Goal: Transaction & Acquisition: Purchase product/service

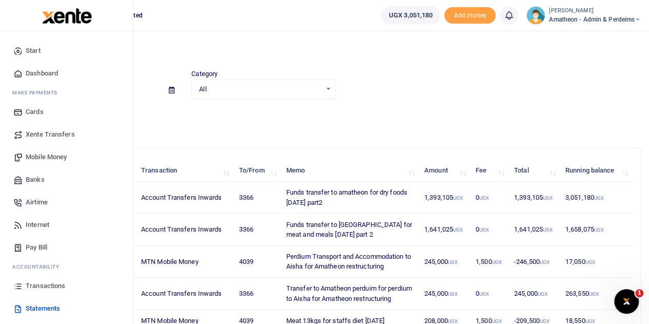
click at [39, 157] on span "Mobile Money" at bounding box center [46, 157] width 41 height 10
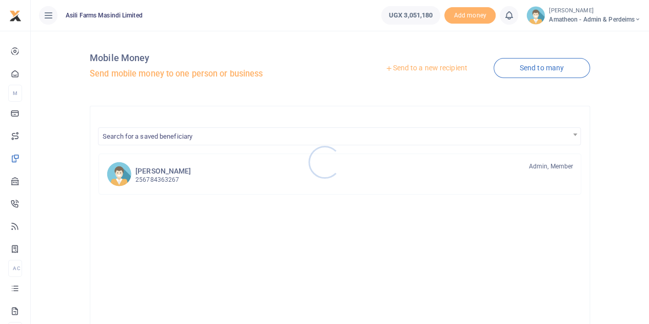
click at [428, 65] on div at bounding box center [324, 162] width 649 height 324
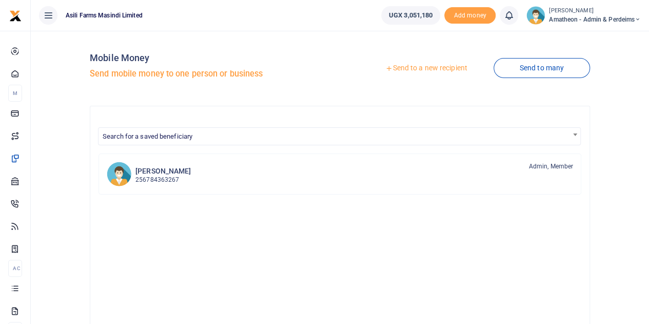
click at [416, 70] on link "Send to a new recipient" at bounding box center [426, 68] width 134 height 18
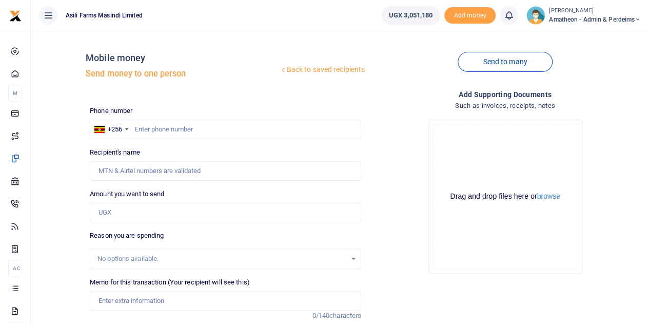
click at [544, 198] on div at bounding box center [324, 162] width 649 height 324
click at [548, 197] on button "browse" at bounding box center [548, 196] width 23 height 8
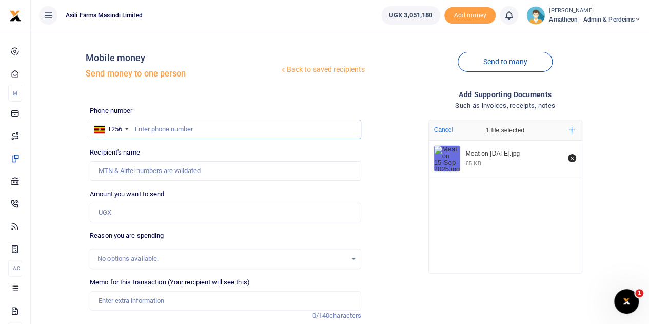
click at [170, 132] on input "text" at bounding box center [225, 129] width 271 height 19
type input "779450048"
type input "Joel Okello"
type input "779450048"
click at [139, 211] on input "Amount you want to send" at bounding box center [225, 212] width 271 height 19
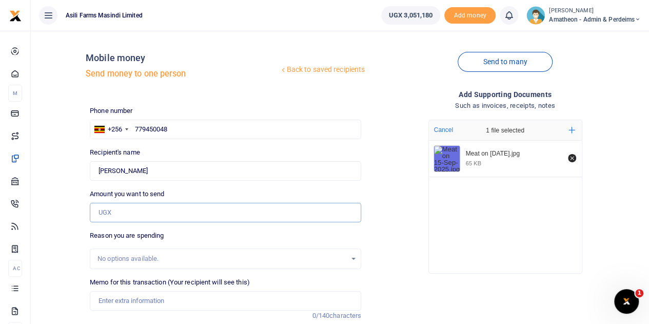
click at [121, 211] on input "Amount you want to send" at bounding box center [225, 212] width 271 height 19
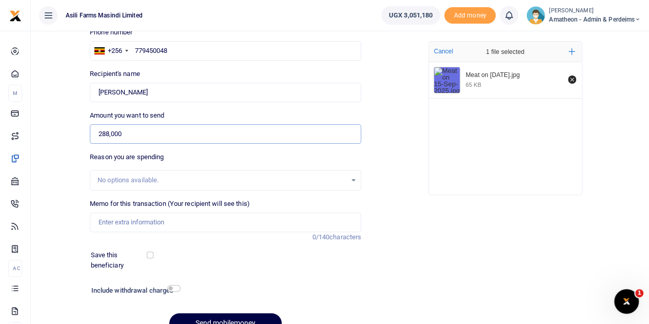
scroll to position [103, 0]
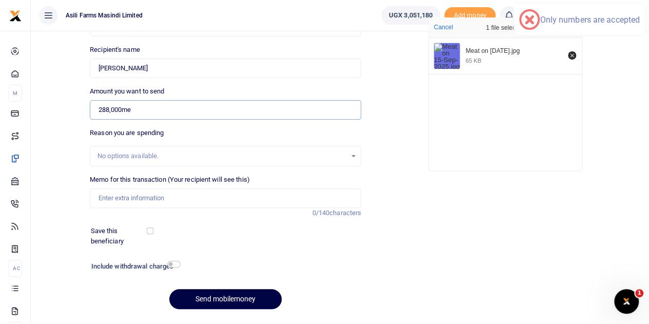
type input "288,000me"
click at [110, 198] on input "Memo for this transaction (Your recipient will see this)" at bounding box center [225, 197] width 271 height 19
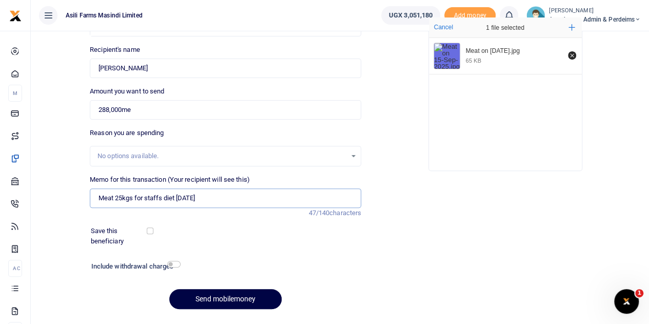
click at [226, 197] on input "Meat 25kgs for staffs diet Sunday 17th Aug 2025" at bounding box center [225, 197] width 271 height 19
click at [207, 198] on input "Meat 25kgs for staffs diet Sunday 17th Sep 2025" at bounding box center [225, 197] width 271 height 19
click at [122, 196] on input "Meat 25kgs for staffs diet Sunday 15th Sep 2025" at bounding box center [225, 197] width 271 height 19
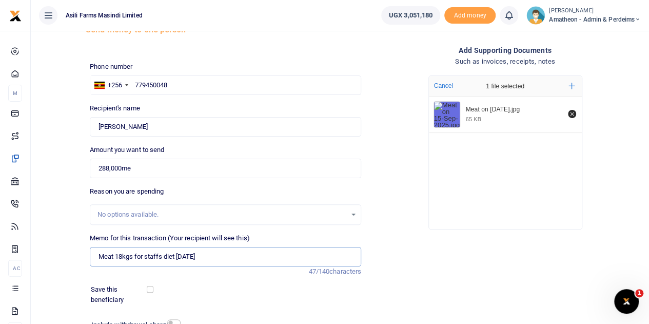
scroll to position [0, 0]
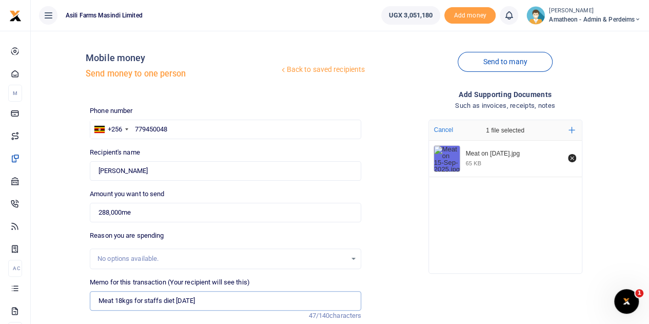
type input "Meat 18kgs for staffs diet Sunday 15th Sep 2025"
click at [141, 211] on input "288,000me" at bounding box center [225, 212] width 271 height 19
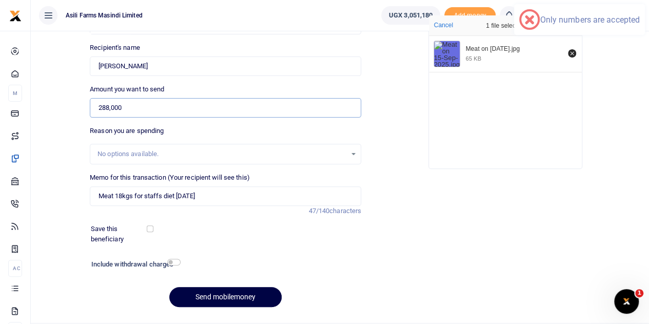
scroll to position [129, 0]
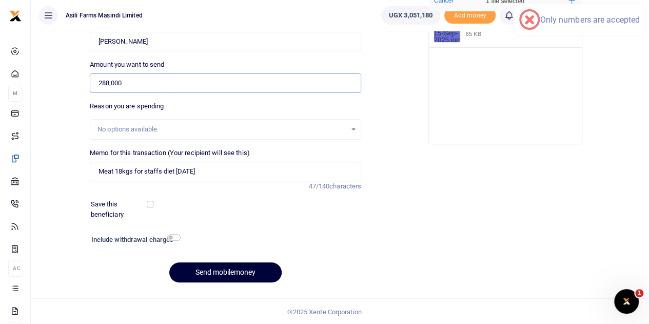
type input "288,000"
click at [229, 270] on button "Send mobilemoney" at bounding box center [225, 272] width 112 height 20
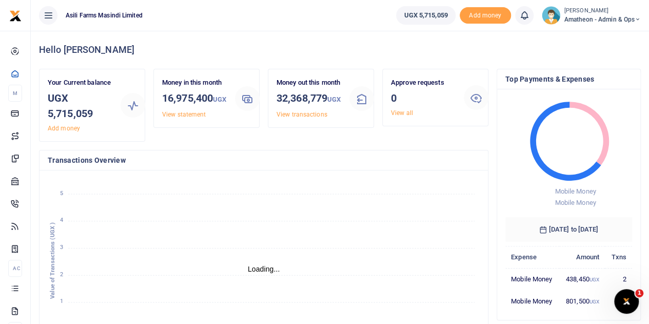
scroll to position [8, 8]
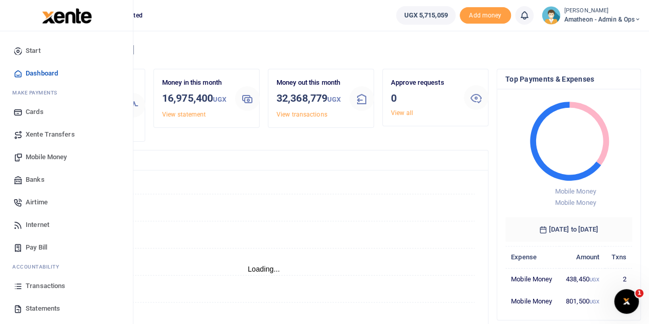
click at [31, 157] on span "Mobile Money" at bounding box center [46, 157] width 41 height 10
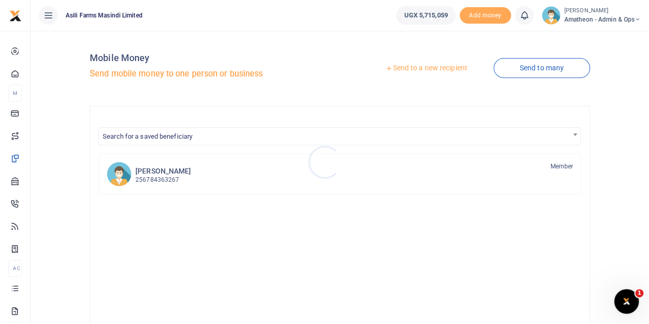
click at [406, 68] on div at bounding box center [324, 162] width 649 height 324
click at [406, 68] on link "Send to a new recipient" at bounding box center [426, 68] width 134 height 18
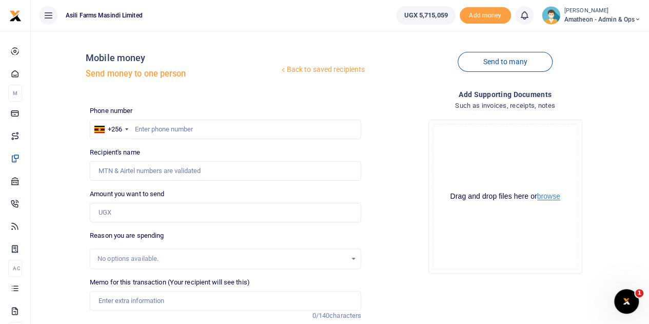
click at [551, 196] on button "browse" at bounding box center [548, 196] width 23 height 8
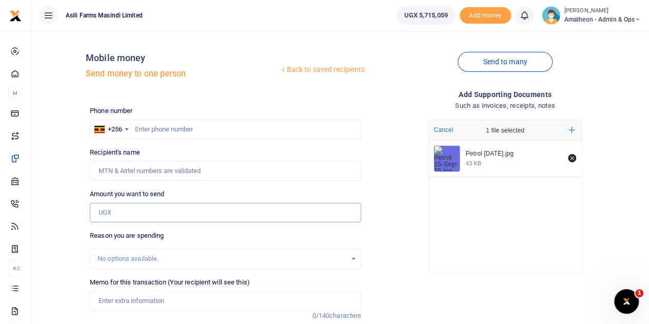
click at [122, 213] on input "Amount you want to send" at bounding box center [225, 212] width 271 height 19
type input "1,020,000"
click at [157, 129] on input "text" at bounding box center [225, 129] width 271 height 19
type input "7760384666"
type input "Nixson Alyao"
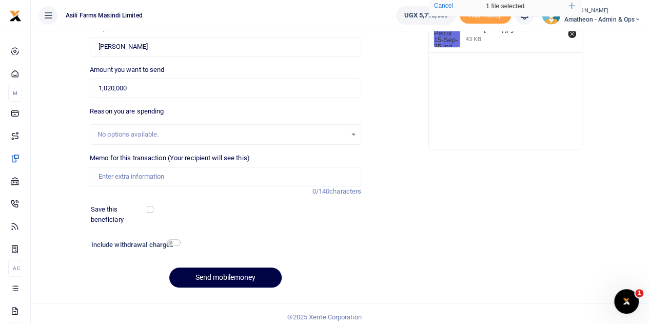
scroll to position [129, 0]
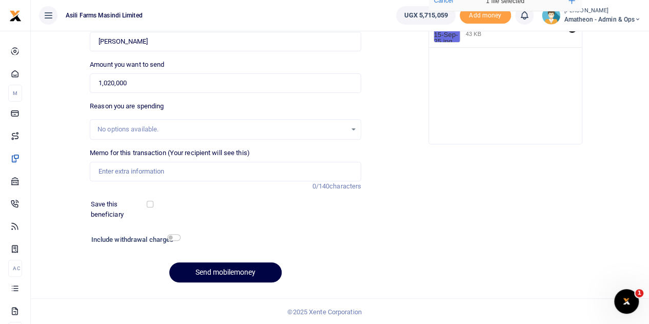
type input "776038466"
click at [139, 167] on input "Memo for this transaction (Your recipient will see this)" at bounding box center [225, 171] width 271 height 19
type input "Petrol 200L for one week for spraying transportation pumping water for homestea…"
click at [223, 270] on button "Send mobilemoney" at bounding box center [225, 272] width 112 height 20
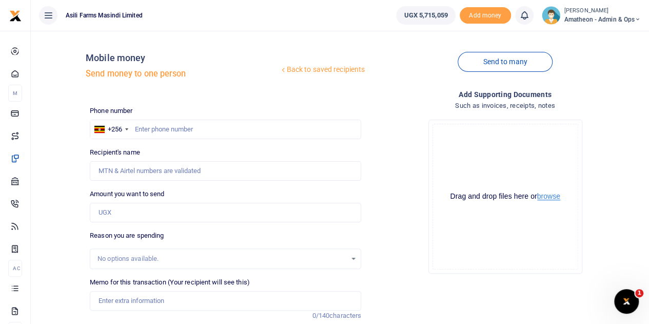
click at [549, 198] on button "browse" at bounding box center [548, 196] width 23 height 8
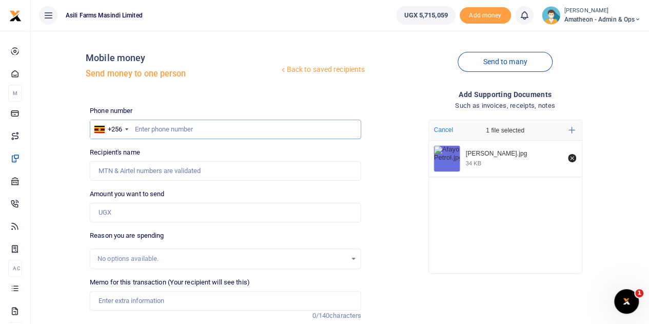
click at [177, 130] on input "text" at bounding box center [225, 129] width 271 height 19
type input "701007267"
click at [118, 216] on input "Amount you want to send" at bounding box center [225, 212] width 271 height 19
type input "Boris Wamaani"
click at [126, 215] on input "Amount you want to send" at bounding box center [225, 212] width 271 height 19
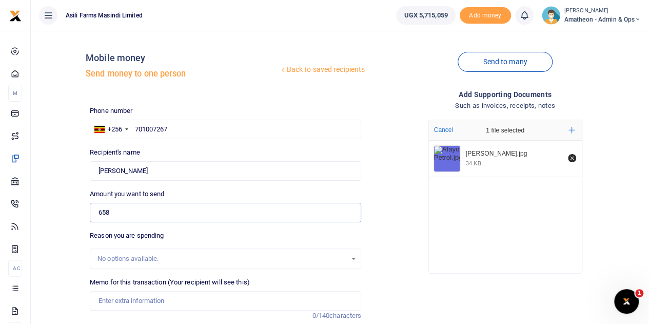
type input "658"
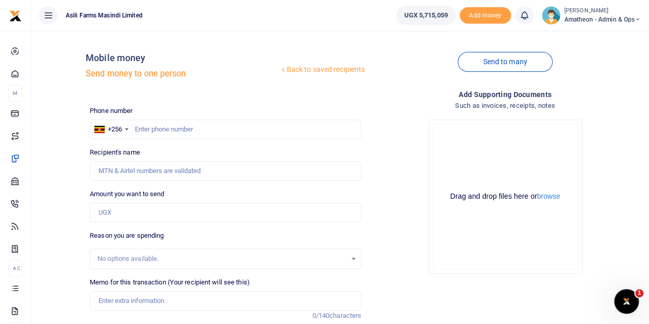
click at [550, 197] on div at bounding box center [324, 162] width 649 height 324
click at [550, 197] on button "browse" at bounding box center [548, 196] width 23 height 8
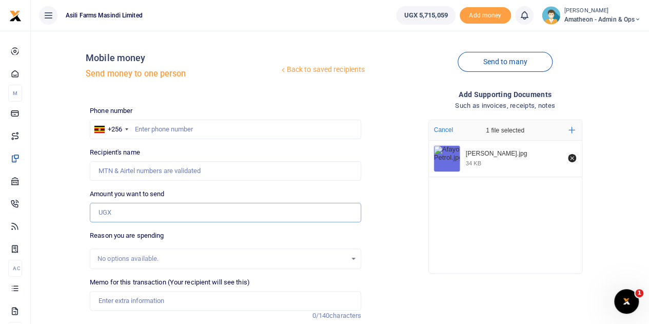
click at [118, 212] on input "Amount you want to send" at bounding box center [225, 212] width 271 height 19
type input "66,000"
click at [152, 128] on input "text" at bounding box center [225, 129] width 271 height 19
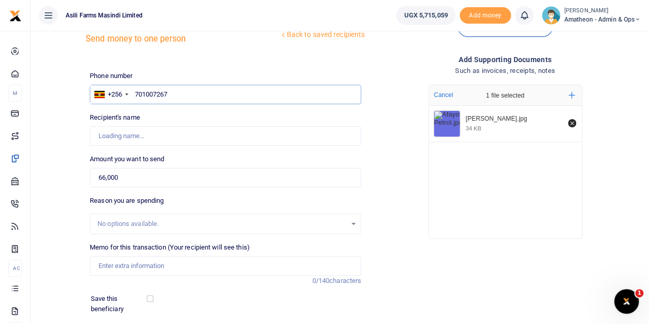
scroll to position [51, 0]
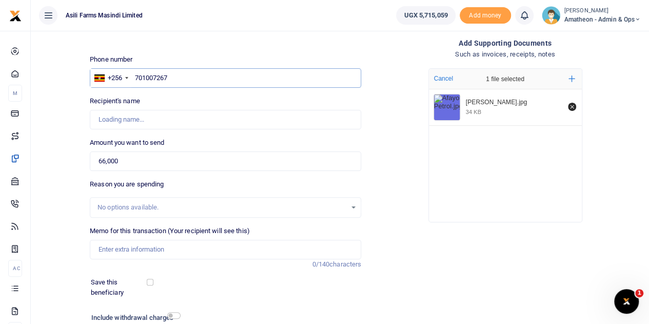
type input "701007267"
click at [214, 186] on div "Reason you are spending No options available." at bounding box center [225, 198] width 271 height 38
type input "[PERSON_NAME]"
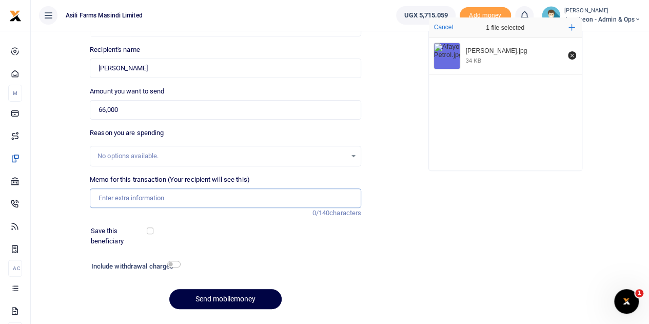
click at [135, 199] on input "Memo for this transaction (Your recipient will see this)" at bounding box center [225, 197] width 271 height 19
click at [318, 197] on input "Petrol 12 ltrs for [PERSON_NAME] during Bosco farm inspection exercise" at bounding box center [225, 197] width 271 height 19
click at [126, 197] on input "Petrol 12 ltrs for [PERSON_NAME] during Bosco farm inspection exercise" at bounding box center [225, 197] width 271 height 19
click at [321, 203] on input "Petrol 12ltrs for [PERSON_NAME] during Bosco farm inspection exercise" at bounding box center [225, 197] width 271 height 19
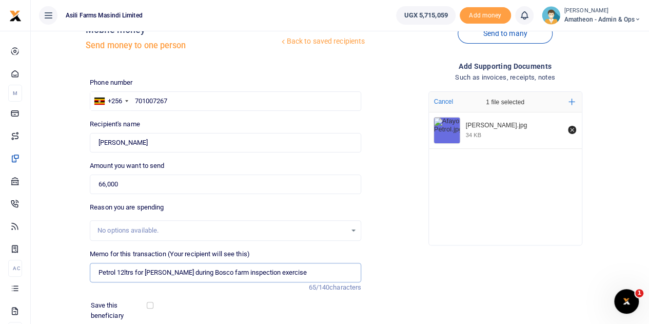
scroll to position [0, 0]
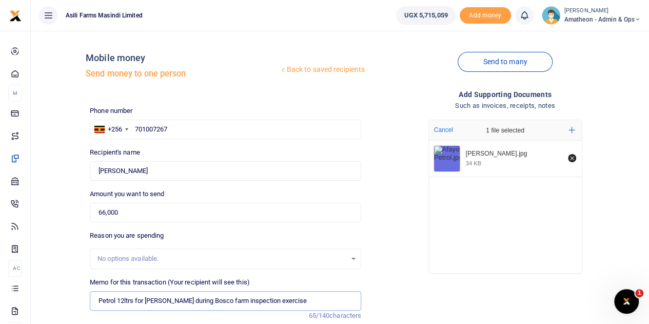
type input "Petrol 12ltrs for [PERSON_NAME] during Bosco farm inspection exercise"
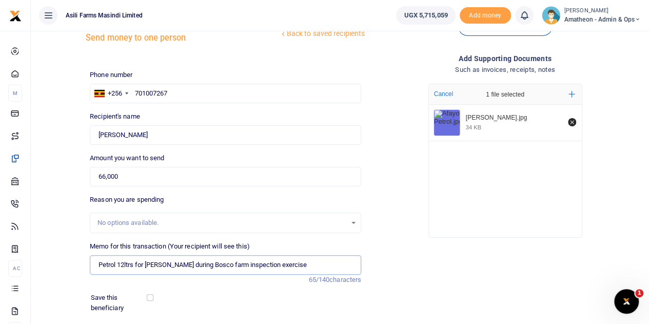
scroll to position [129, 0]
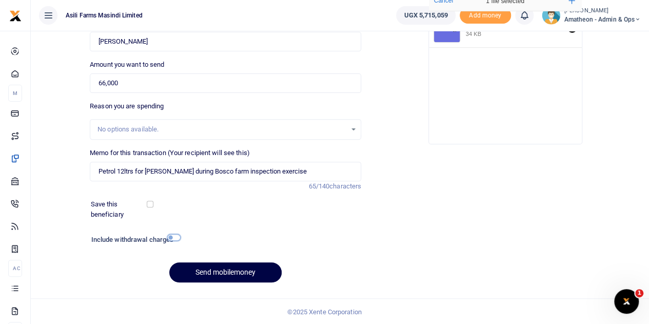
click at [173, 238] on input "checkbox" at bounding box center [173, 237] width 13 height 7
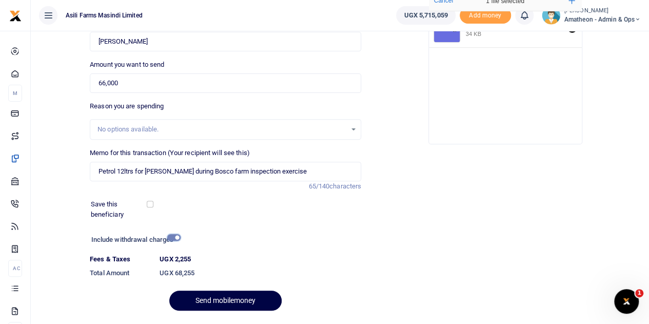
click at [169, 235] on input "checkbox" at bounding box center [173, 237] width 13 height 7
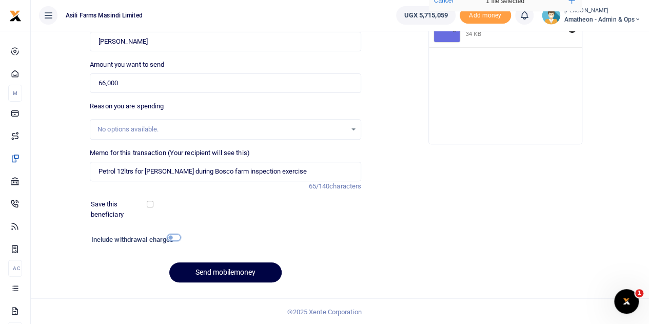
click at [171, 237] on input "checkbox" at bounding box center [173, 237] width 13 height 7
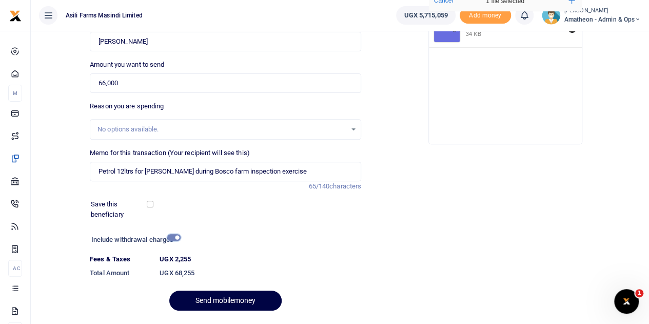
click at [174, 236] on input "checkbox" at bounding box center [173, 237] width 13 height 7
checkbox input "false"
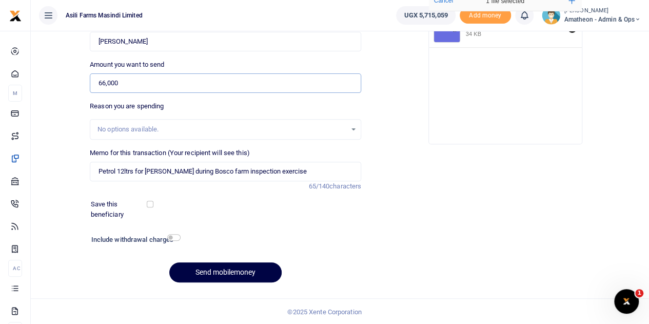
click at [104, 81] on input "66,000" at bounding box center [225, 82] width 271 height 19
type input "68,000"
click at [293, 210] on div "Save this beneficiary" at bounding box center [219, 209] width 265 height 20
click at [231, 269] on button "Send mobilemoney" at bounding box center [225, 272] width 112 height 20
